Goal: Task Accomplishment & Management: Use online tool/utility

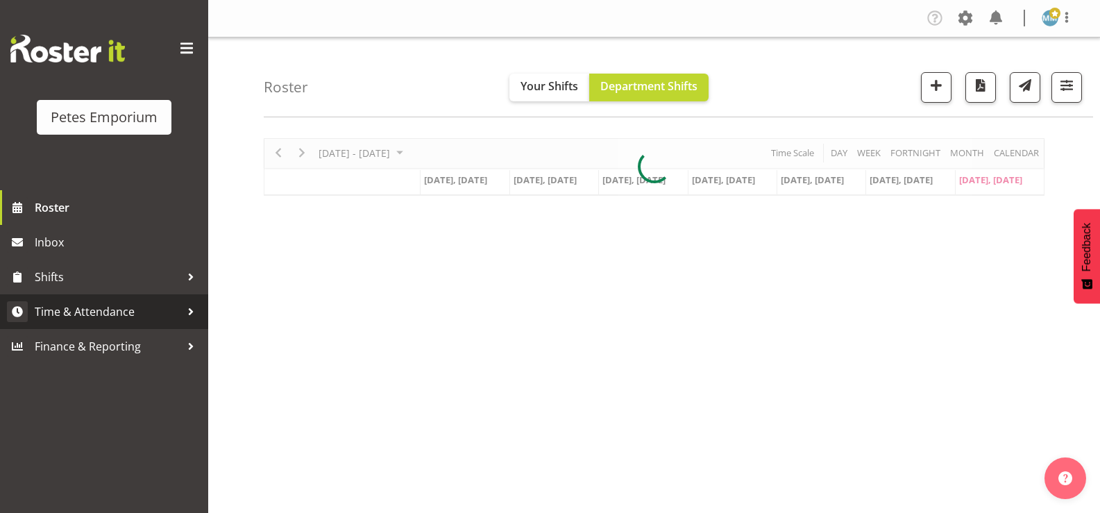
click at [130, 309] on span "Time & Attendance" at bounding box center [108, 311] width 146 height 21
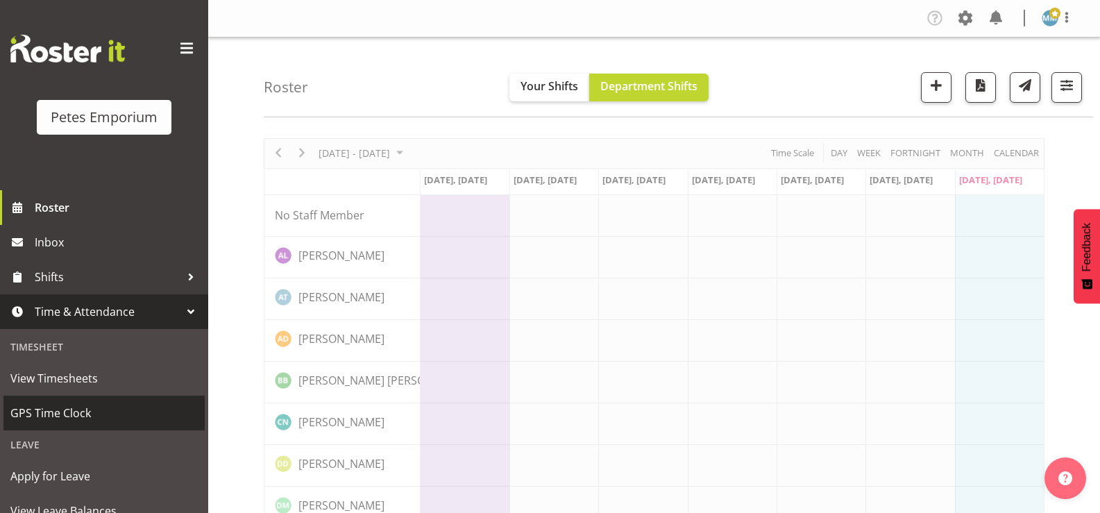
click at [75, 411] on span "GPS Time Clock" at bounding box center [103, 412] width 187 height 21
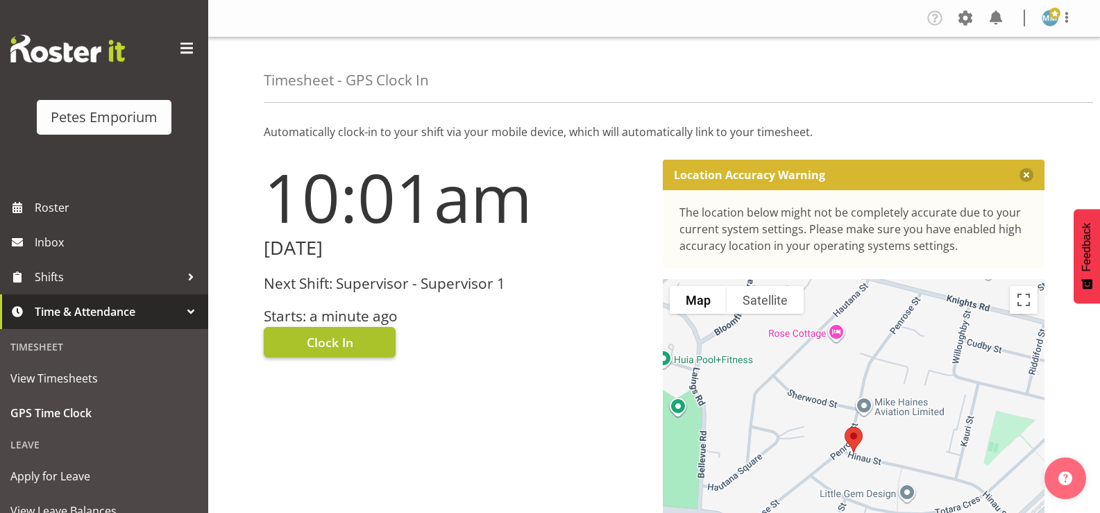
click at [331, 335] on span "Clock In" at bounding box center [330, 342] width 46 height 18
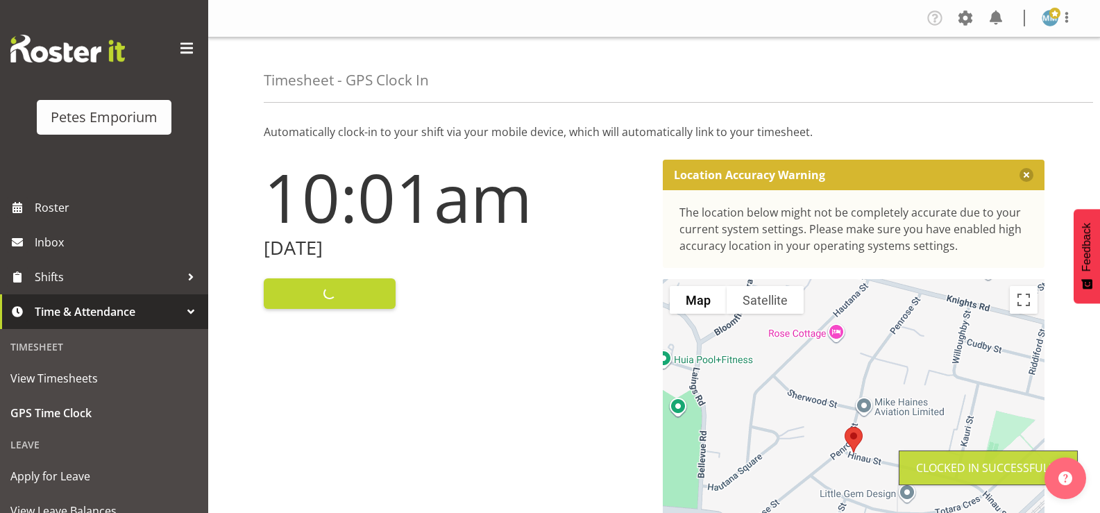
click at [1054, 19] on span at bounding box center [1054, 13] width 11 height 11
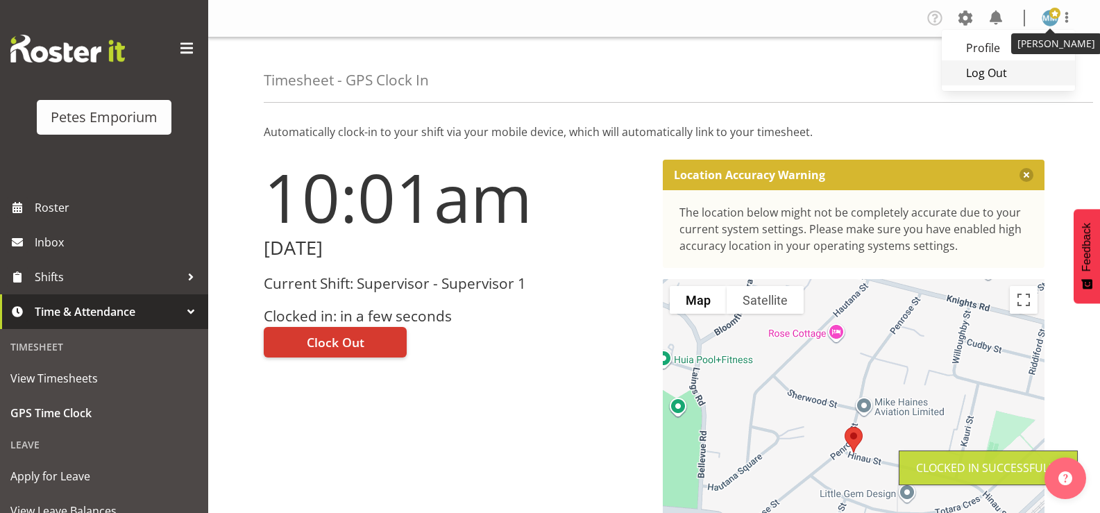
click at [988, 76] on link "Log Out" at bounding box center [1008, 72] width 133 height 25
